Goal: Information Seeking & Learning: Learn about a topic

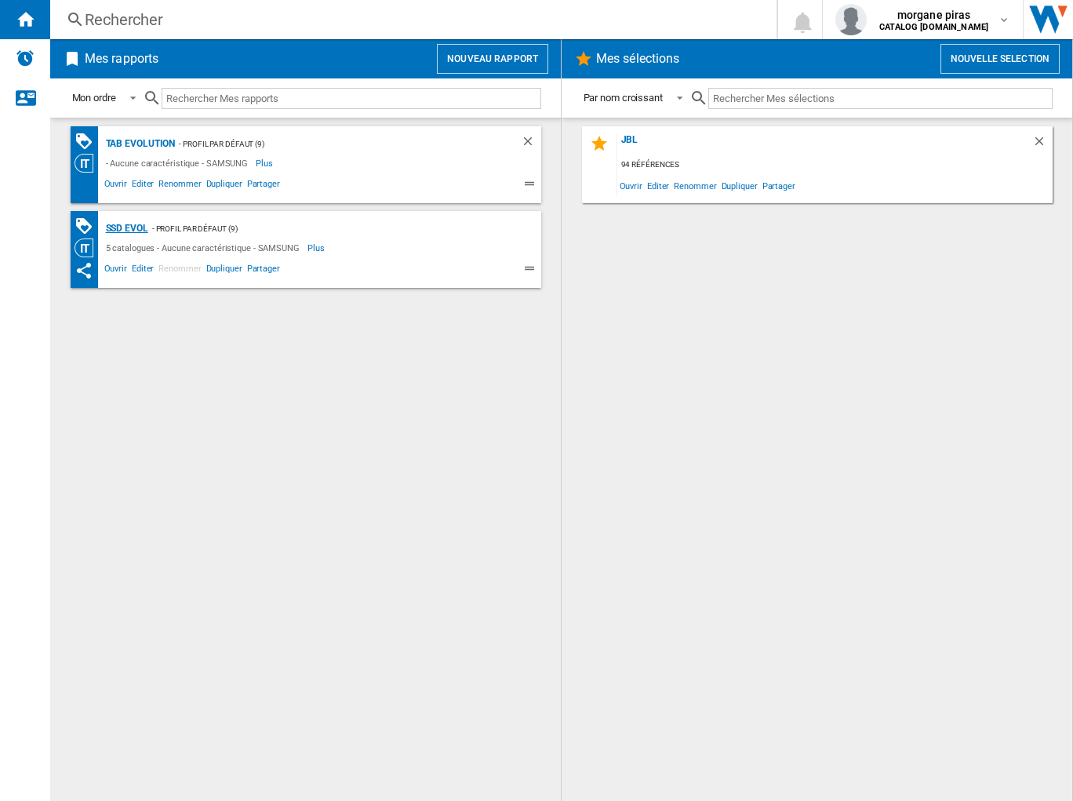
click at [135, 226] on div "SSD Evol" at bounding box center [125, 229] width 46 height 20
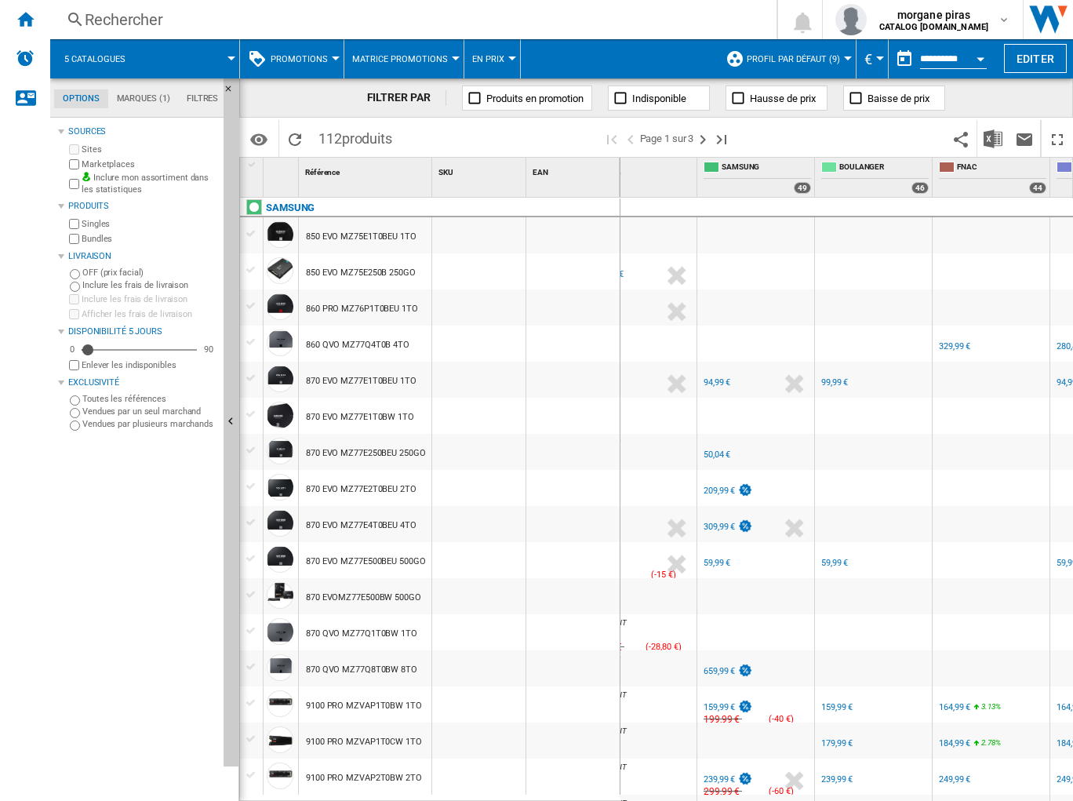
scroll to position [0, 56]
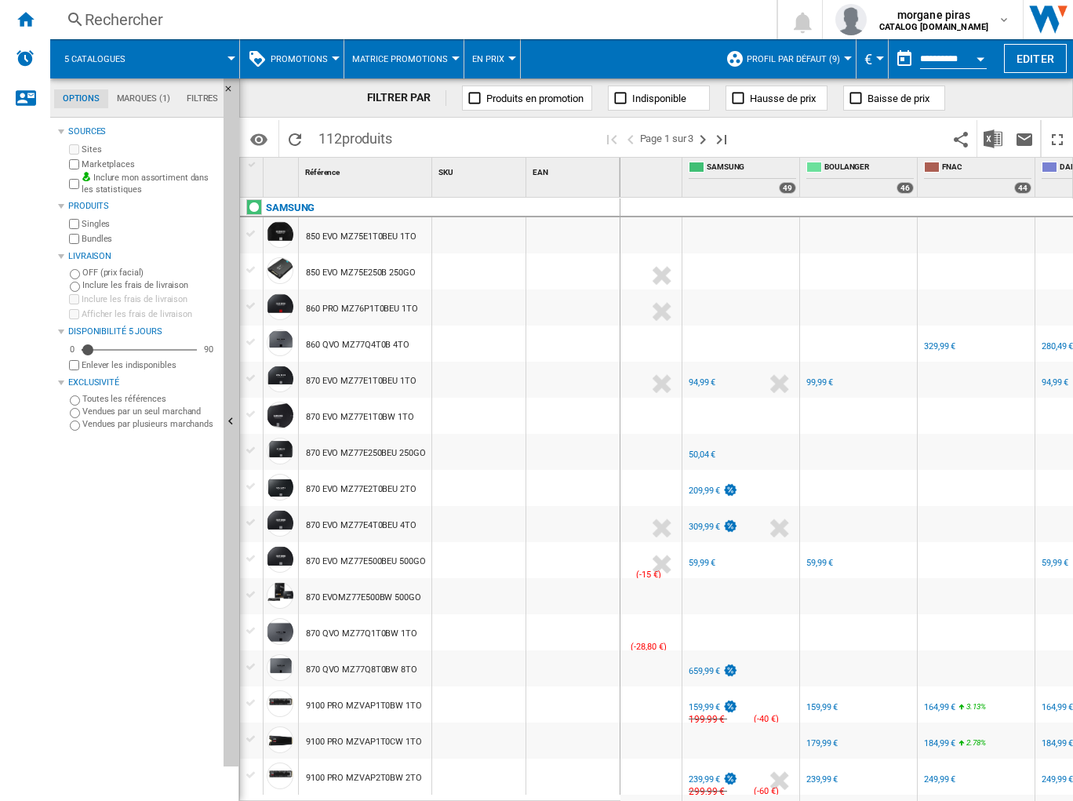
click at [732, 389] on div "FR SAMSUNG -1.0 % 94,99 € % N/A NaN € ( 94,99 € ) SAMSUNG : FR SAMSUNG" at bounding box center [741, 384] width 111 height 36
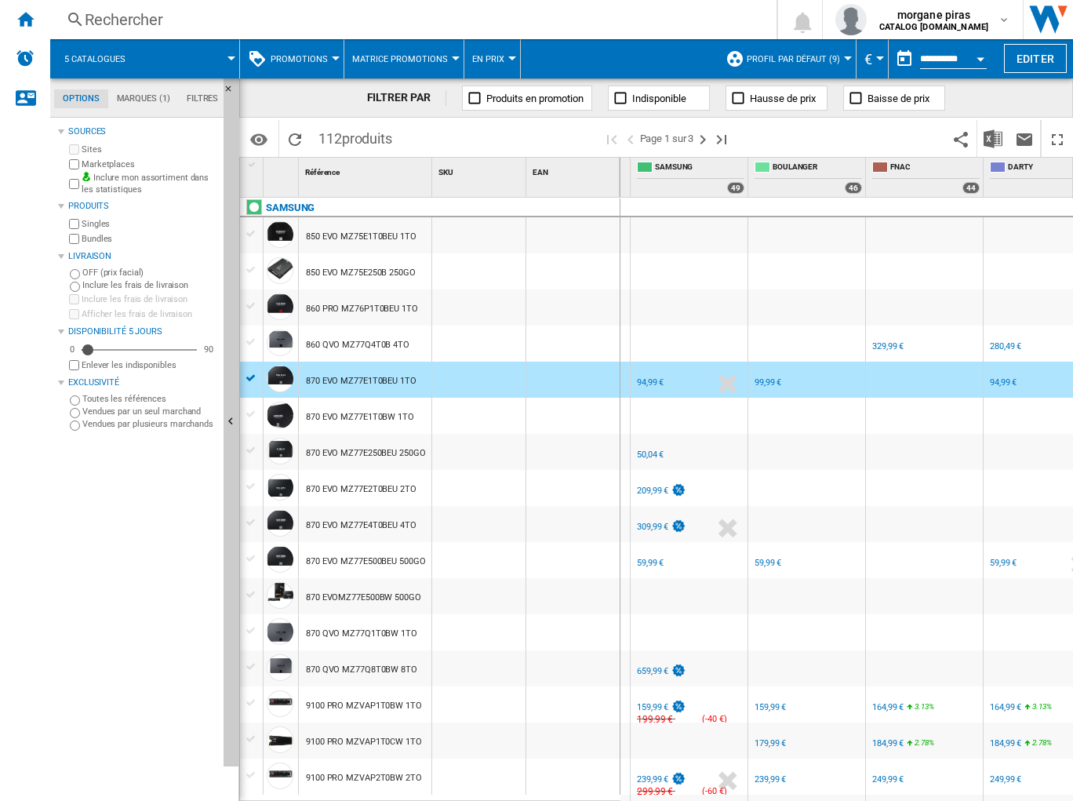
scroll to position [0, 0]
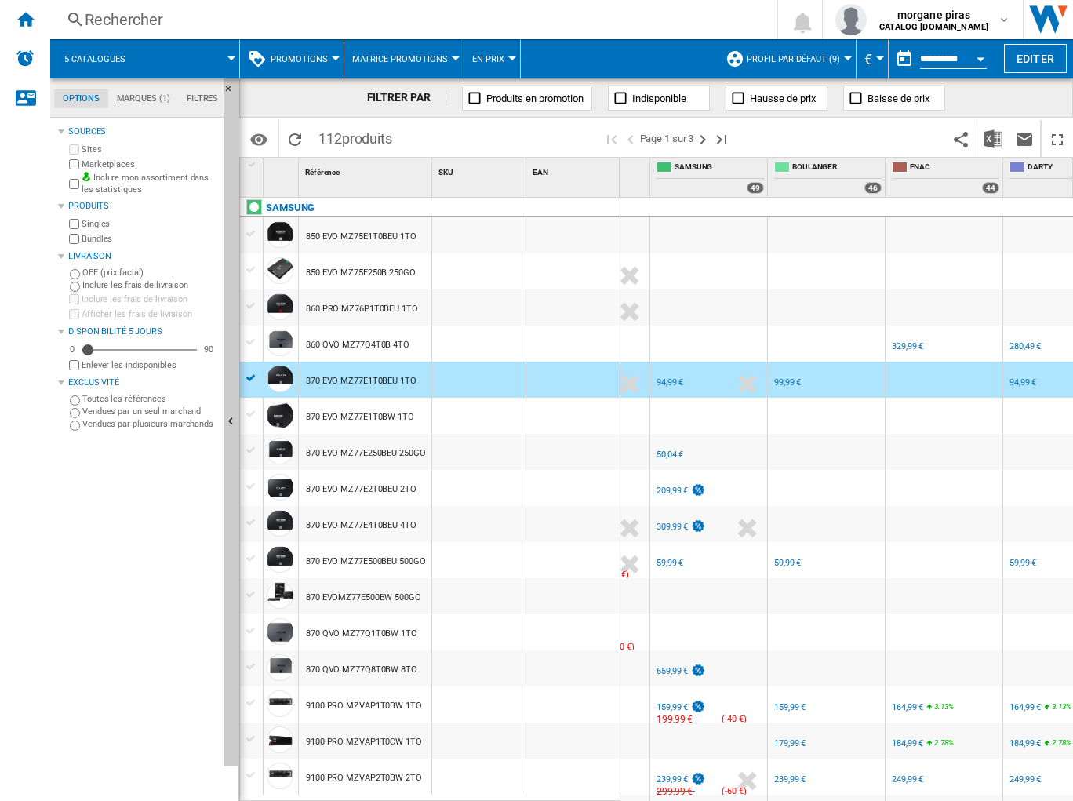
click at [668, 381] on div "94,99 €" at bounding box center [670, 382] width 27 height 10
click at [787, 382] on div "99,99 €" at bounding box center [787, 382] width 27 height 10
click at [1017, 383] on div "94,99 €" at bounding box center [1022, 382] width 27 height 10
click at [722, 456] on div "FR SAMSUNG -1.0 % 50,04 € % N/A NaN € ( 50,04 € ) SAMSUNG : FR SAMSUNG" at bounding box center [708, 456] width 111 height 36
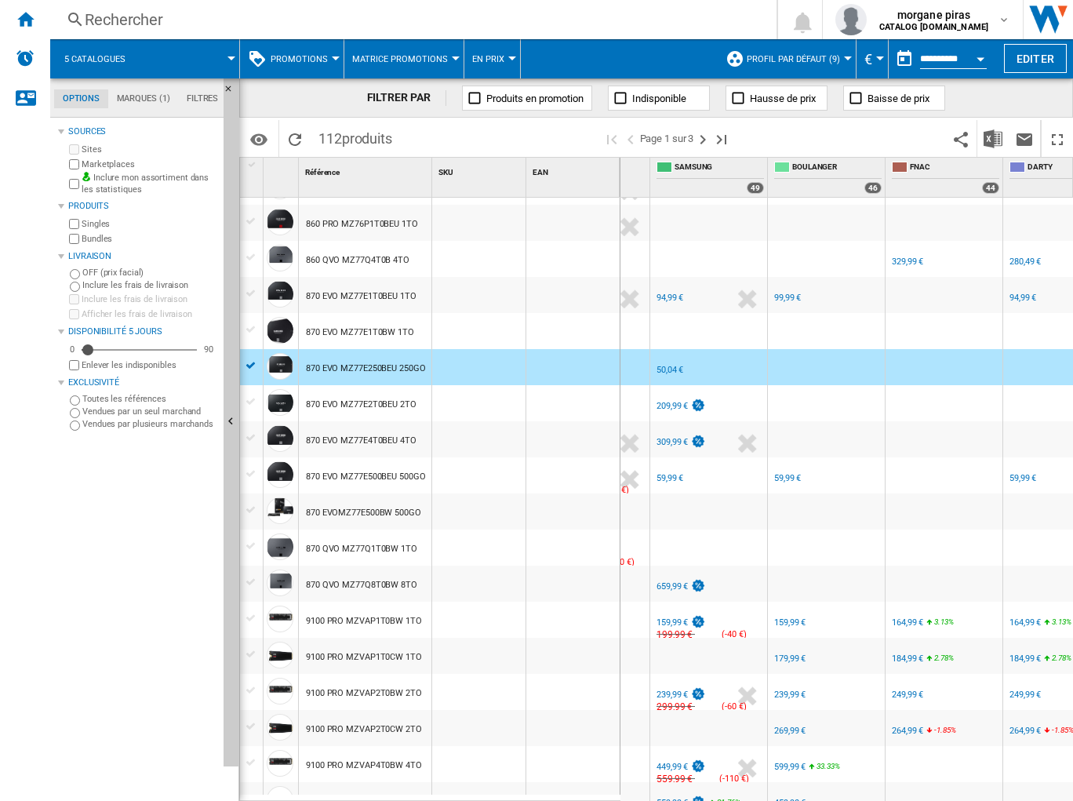
scroll to position [85, 0]
click at [728, 471] on div "FR SAMSUNG -1.0 % 59,99 € % N/A NaN € ( 59,99 € ) SAMSUNG : FR SAMSUNG" at bounding box center [708, 478] width 111 height 36
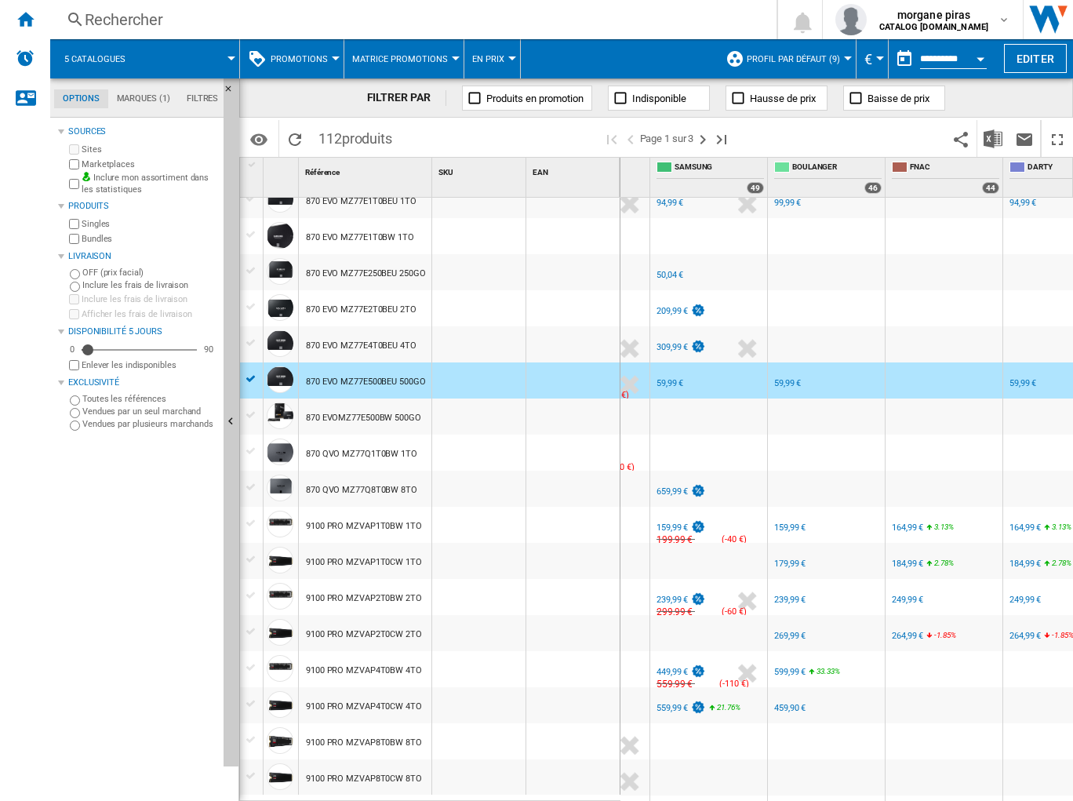
scroll to position [190, 0]
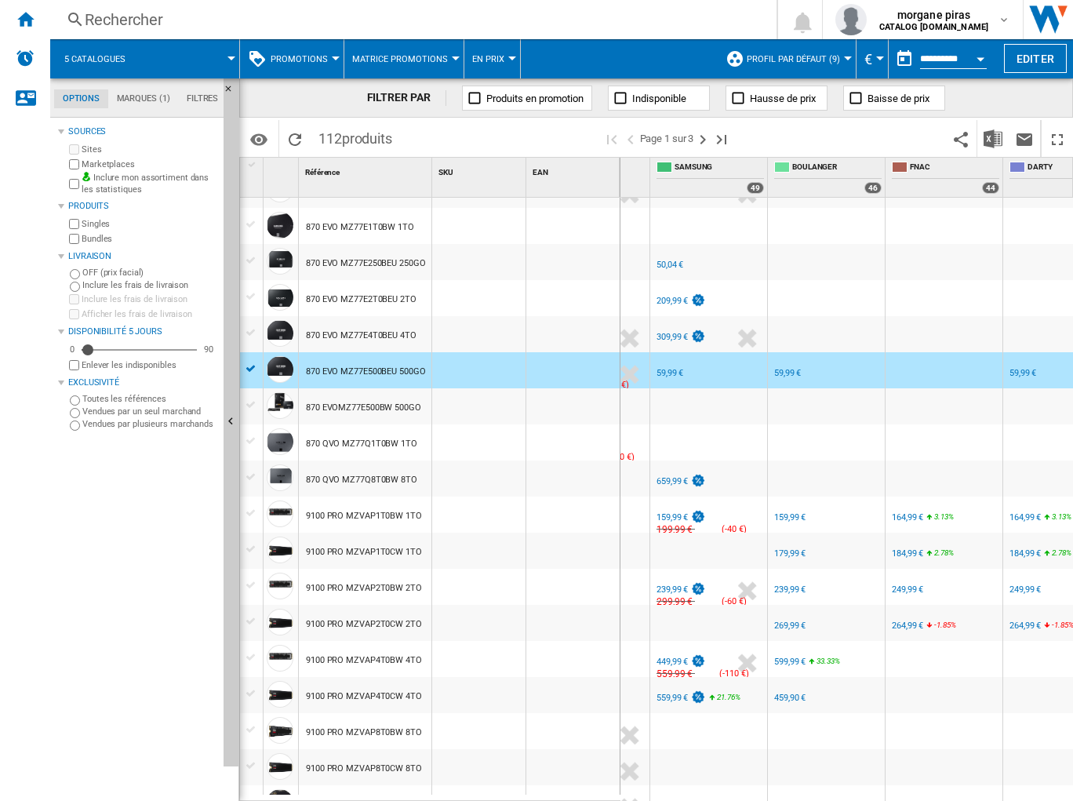
click at [740, 504] on div "FR SAMSUNG" at bounding box center [708, 504] width 111 height 9
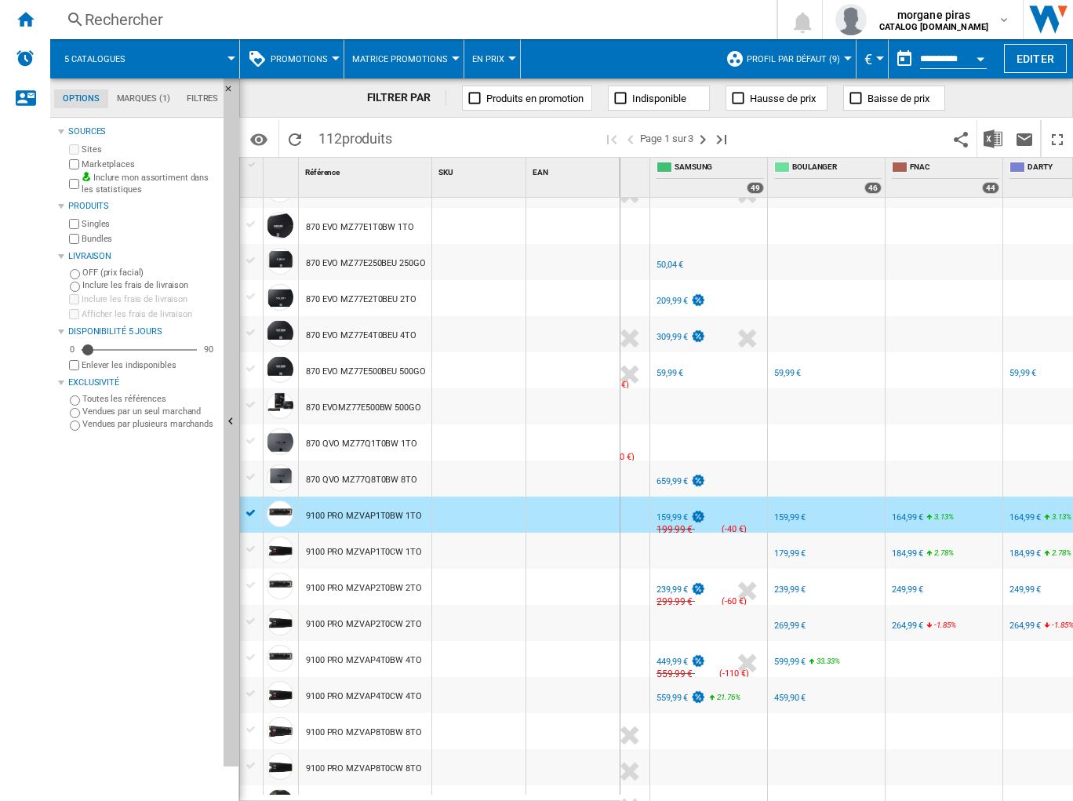
click at [665, 515] on div "159,99 €" at bounding box center [672, 517] width 31 height 10
click at [784, 517] on div "159,99 €" at bounding box center [789, 517] width 31 height 10
click at [903, 519] on div "164,99 €" at bounding box center [907, 517] width 31 height 10
click at [719, 573] on div "FR SAMSUNG" at bounding box center [708, 577] width 111 height 9
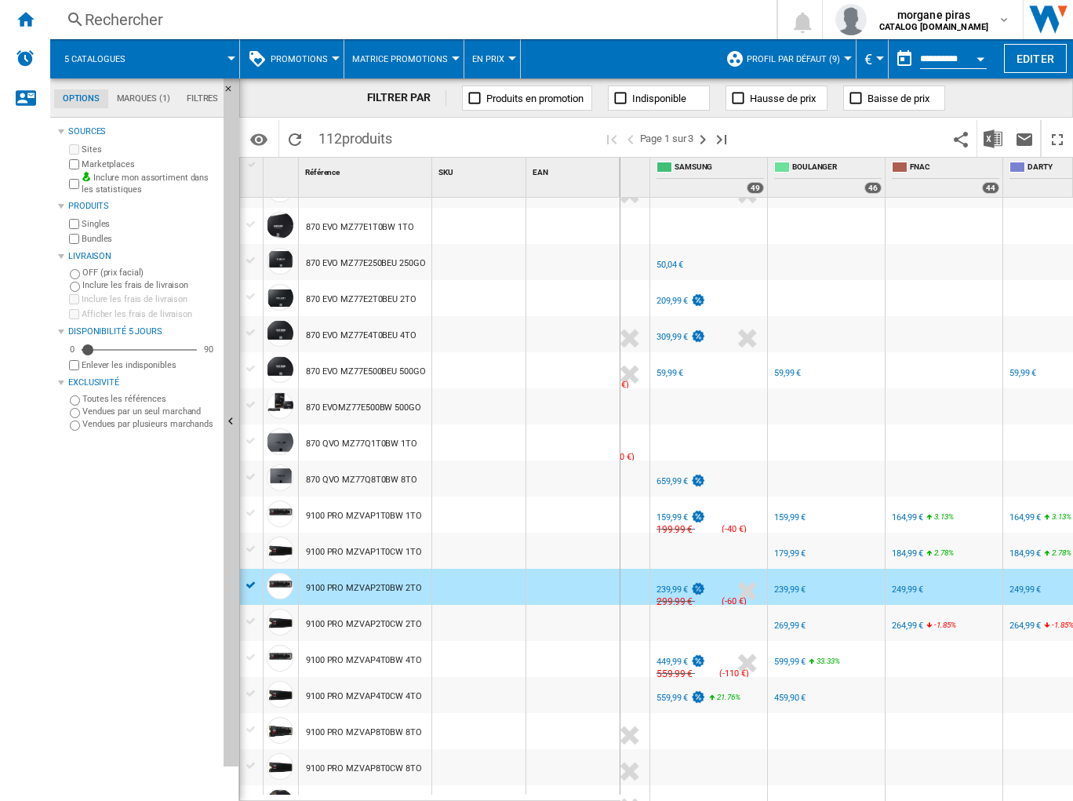
click at [680, 587] on div "239,99 €" at bounding box center [672, 589] width 31 height 10
click at [714, 654] on div "%" at bounding box center [718, 663] width 8 height 19
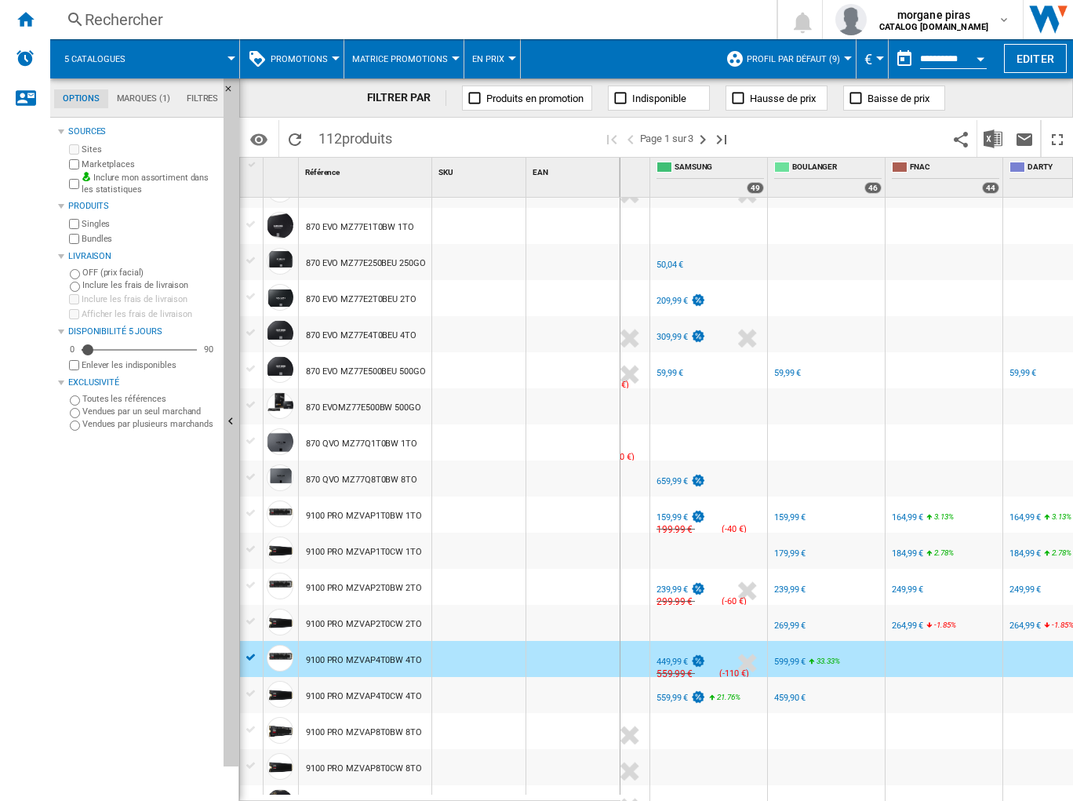
scroll to position [253, 0]
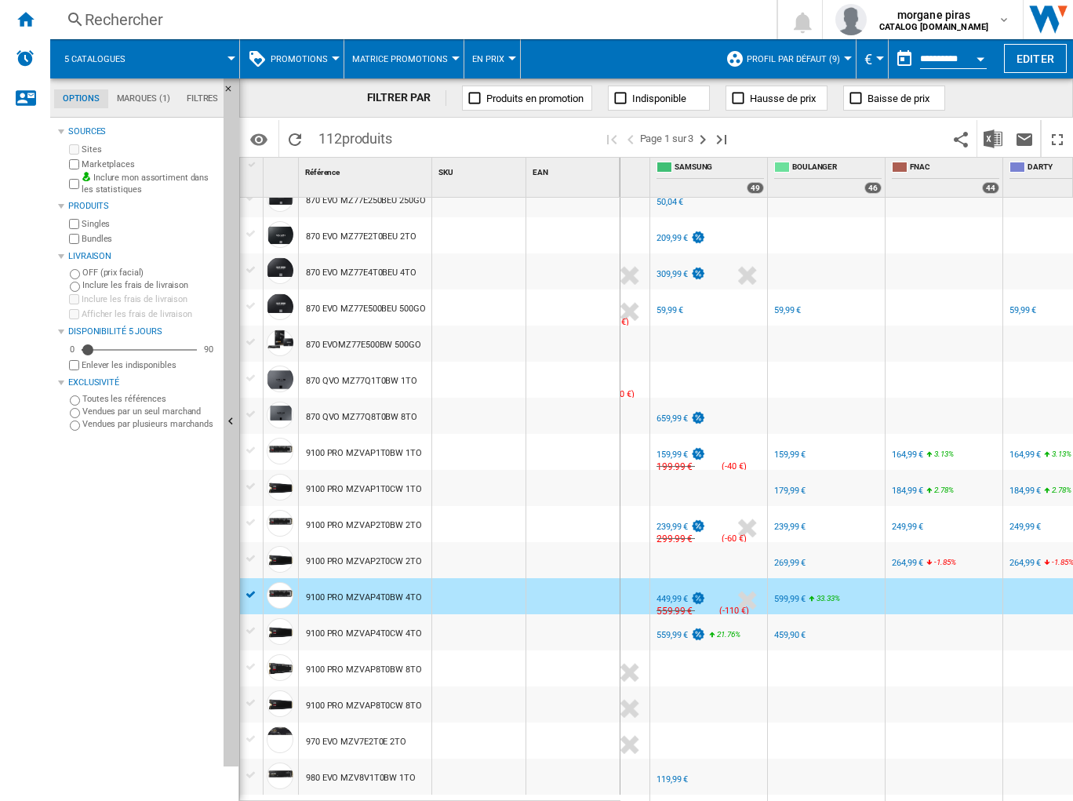
click at [667, 596] on div "449,99 €" at bounding box center [672, 599] width 31 height 10
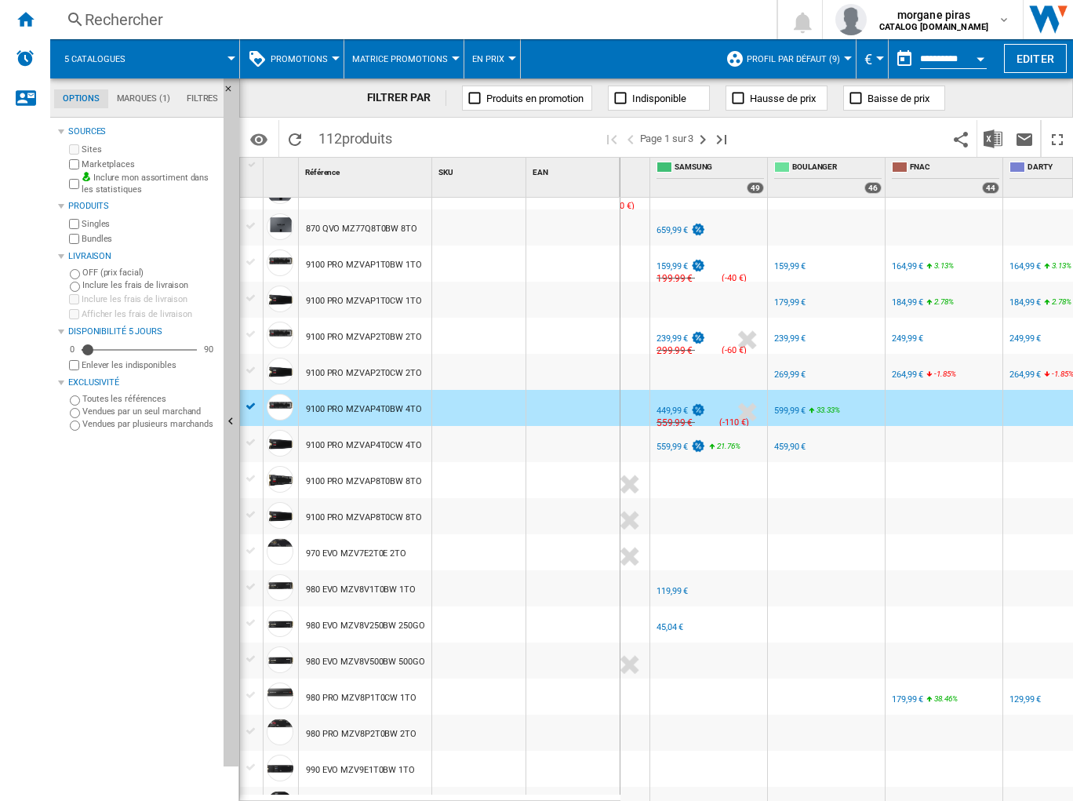
click at [656, 435] on div "FR SAMSUNG" at bounding box center [708, 434] width 111 height 9
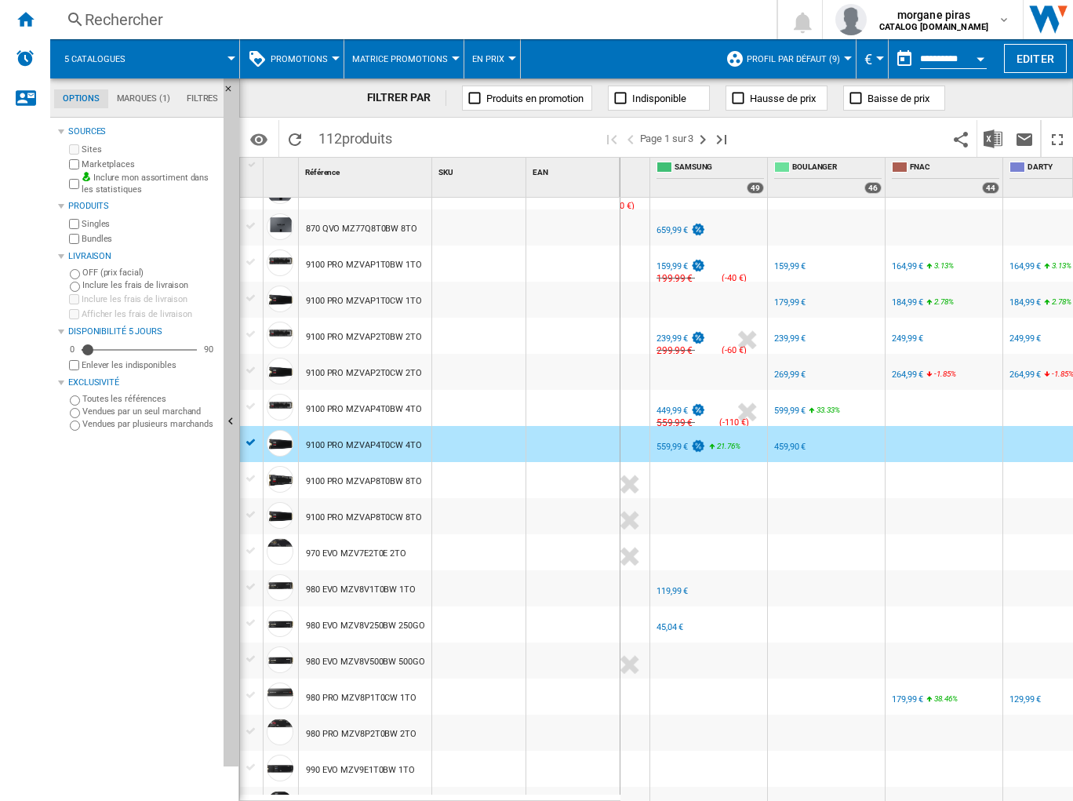
click at [672, 448] on div "559,99 €" at bounding box center [672, 447] width 31 height 10
click at [780, 439] on div "459,90 €" at bounding box center [789, 447] width 34 height 16
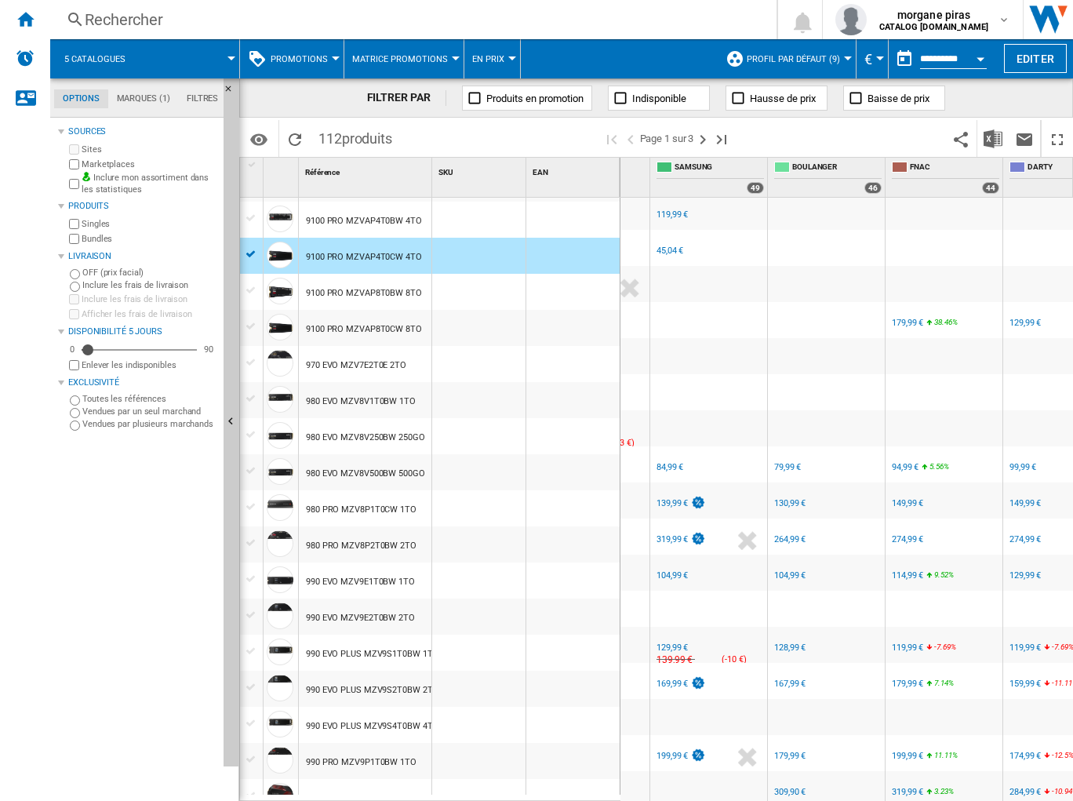
scroll to position [817, 0]
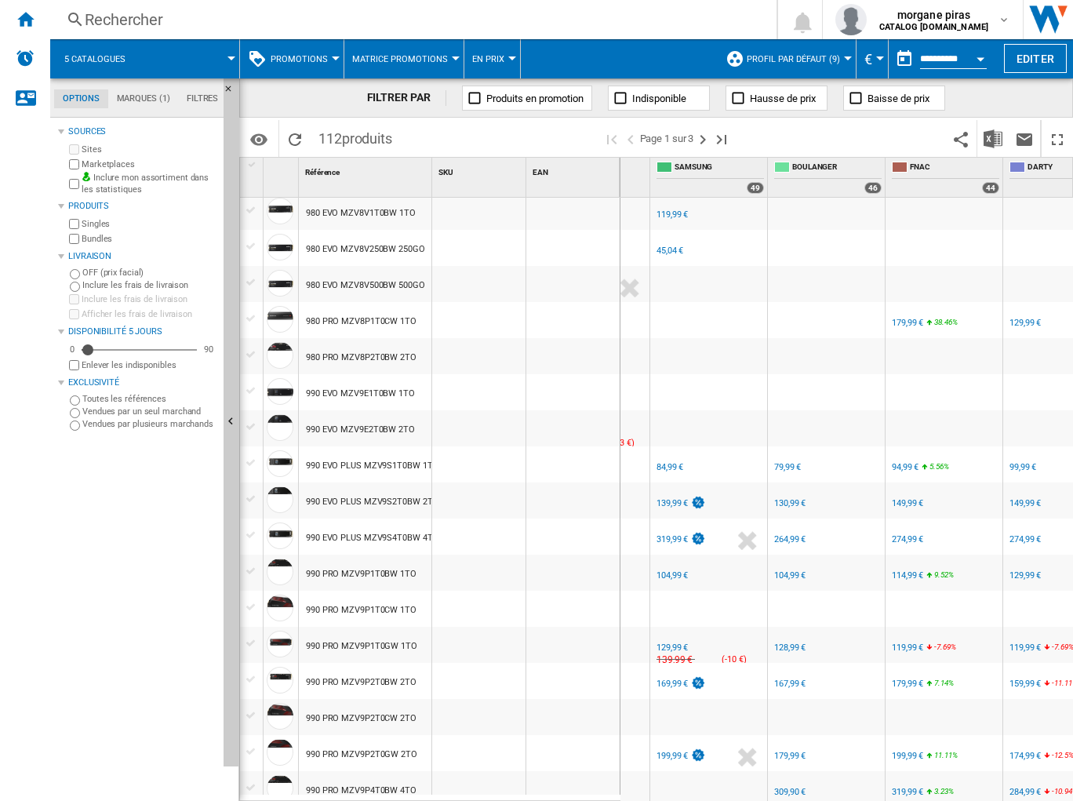
click at [725, 471] on div "FR SAMSUNG -1.0 % 84,99 € % N/A NaN € ( 84,99 € ) SAMSUNG : FR SAMSUNG" at bounding box center [708, 468] width 111 height 36
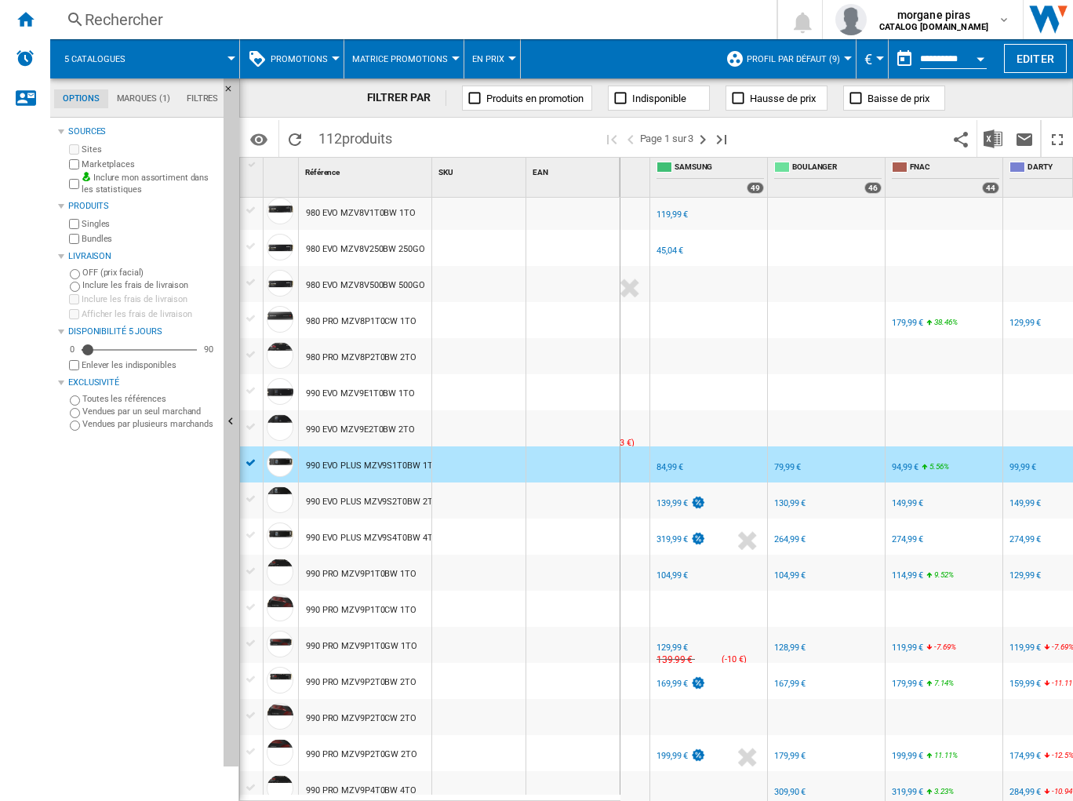
click at [658, 467] on div "84,99 €" at bounding box center [670, 467] width 27 height 10
click at [789, 470] on div "79,99 €" at bounding box center [787, 467] width 27 height 10
click at [909, 470] on div "94,99 €" at bounding box center [905, 467] width 27 height 10
click at [740, 500] on div "FR SAMSUNG -1.0 % 139,99 € % N/A NaN € ( 139,99 € ) SAMSUNG : FR SAMSUNG" at bounding box center [708, 504] width 111 height 36
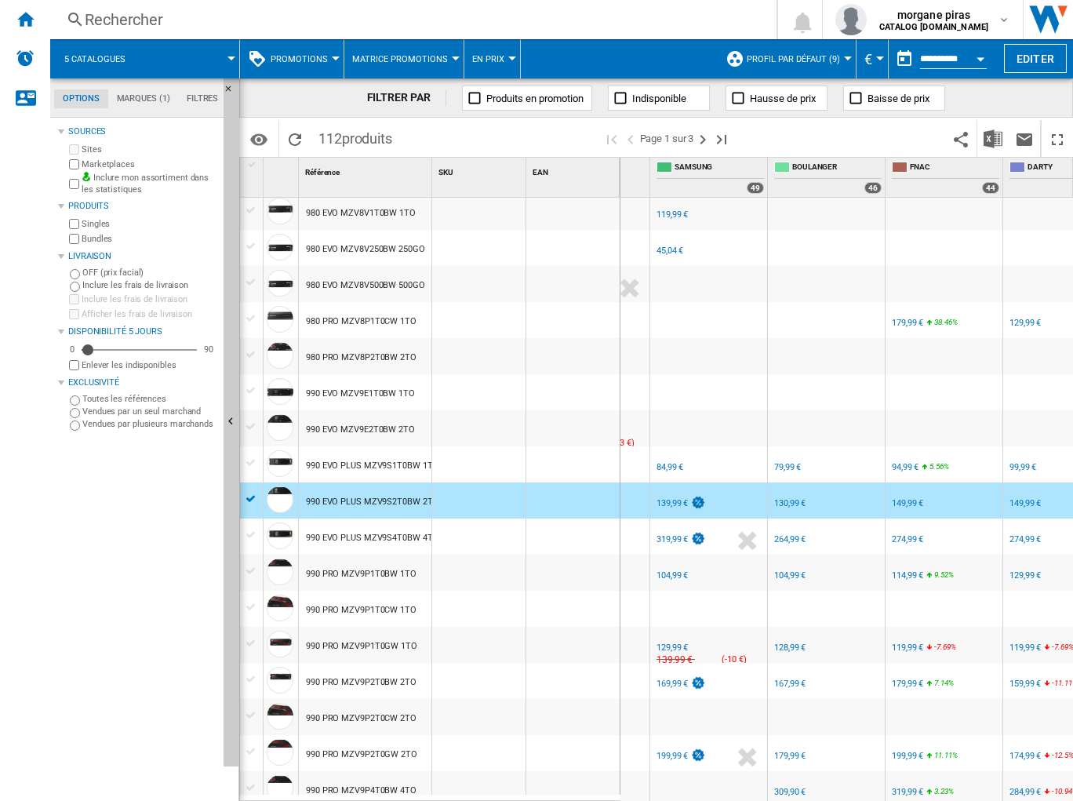
click at [667, 502] on div "139,99 €" at bounding box center [672, 503] width 31 height 10
click at [784, 499] on div "130,99 €" at bounding box center [789, 503] width 31 height 10
click at [722, 525] on div "FR SAMSUNG" at bounding box center [708, 526] width 111 height 9
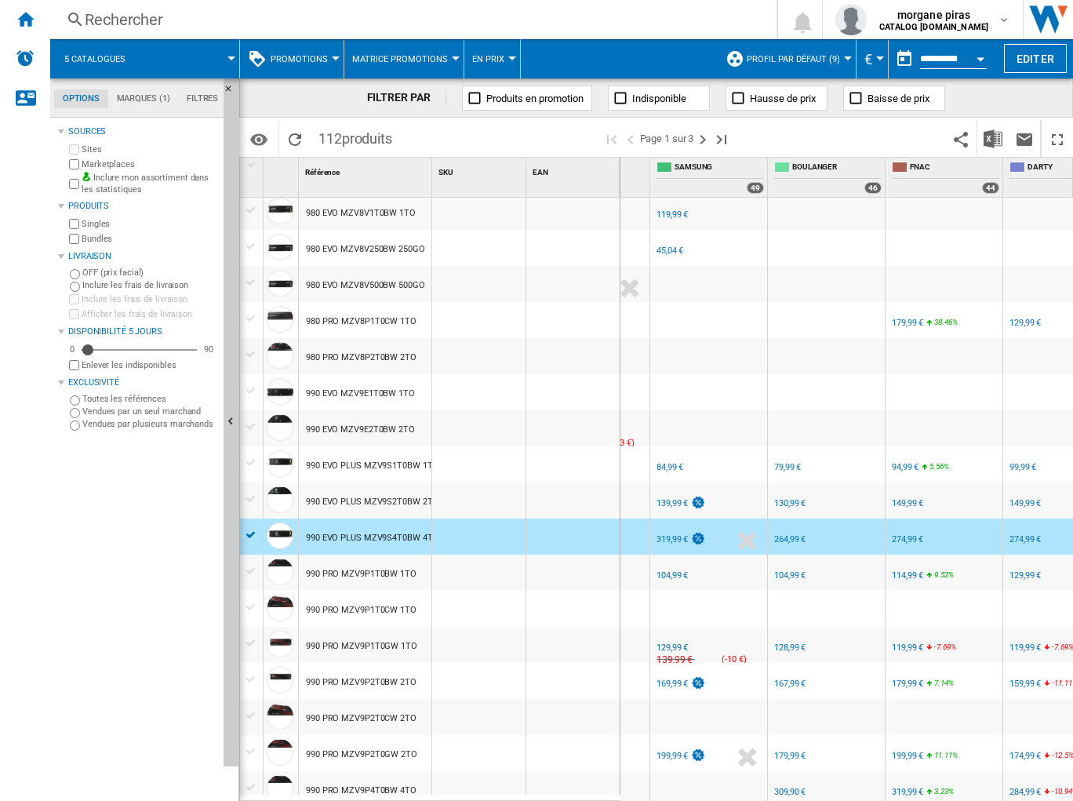
click at [659, 537] on div "319,99 €" at bounding box center [672, 539] width 31 height 10
click at [729, 566] on div "FR SAMSUNG" at bounding box center [708, 562] width 111 height 9
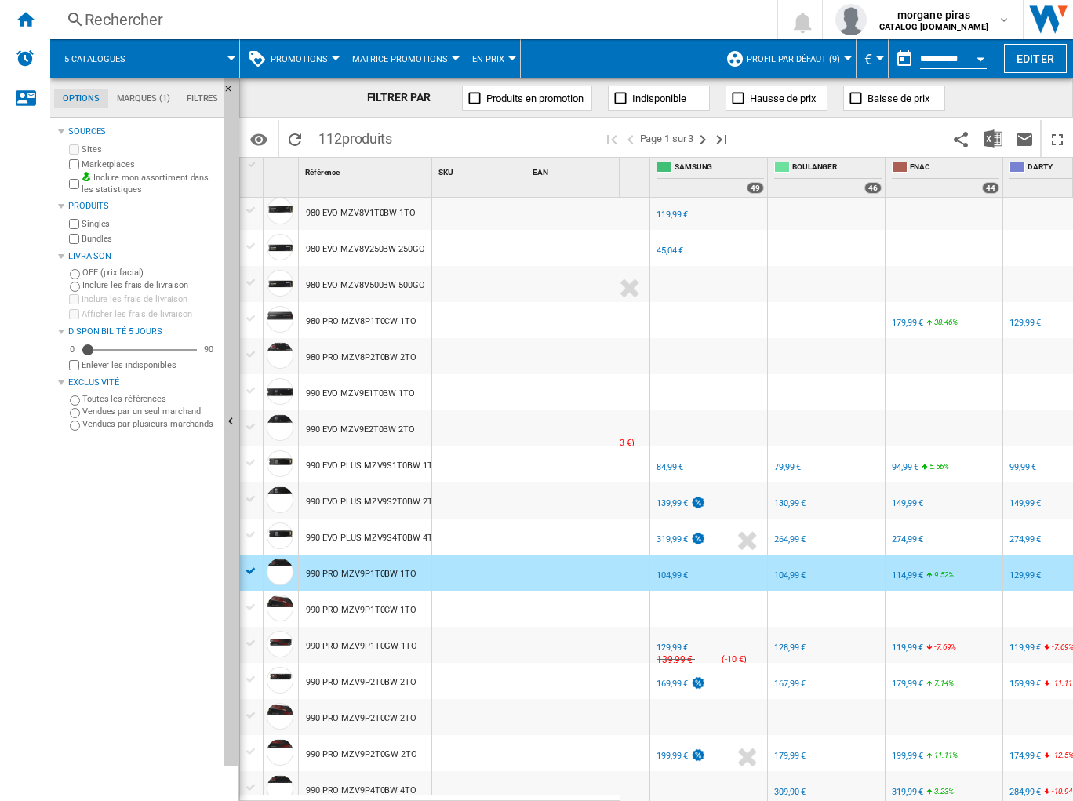
click at [662, 578] on div "104,99 €" at bounding box center [672, 575] width 31 height 10
click at [789, 577] on div "104,99 €" at bounding box center [789, 575] width 31 height 10
click at [901, 574] on div "114,99 €" at bounding box center [907, 575] width 31 height 10
